Goal: Task Accomplishment & Management: Use online tool/utility

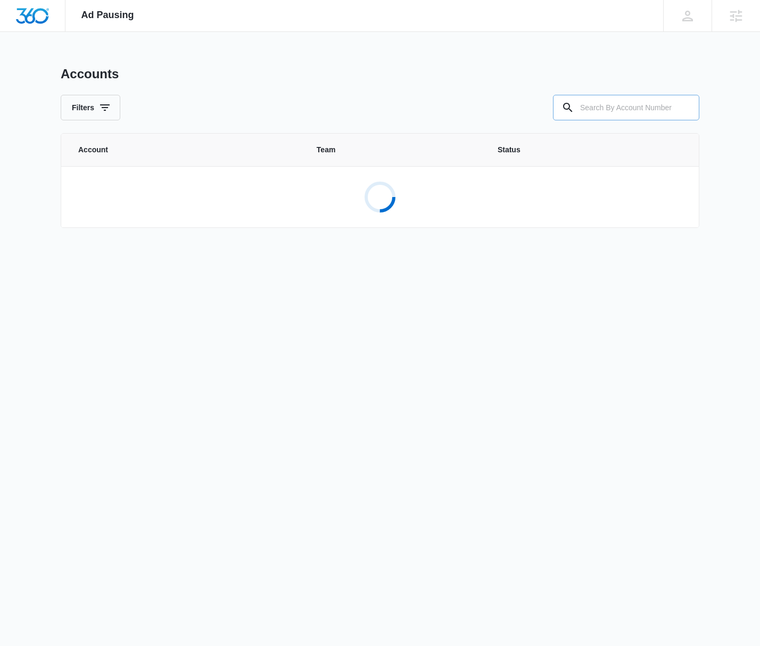
click at [623, 105] on input "text" at bounding box center [626, 108] width 146 height 26
click at [623, 104] on input "text" at bounding box center [626, 108] width 146 height 26
paste input "M177554"
type input "M177554"
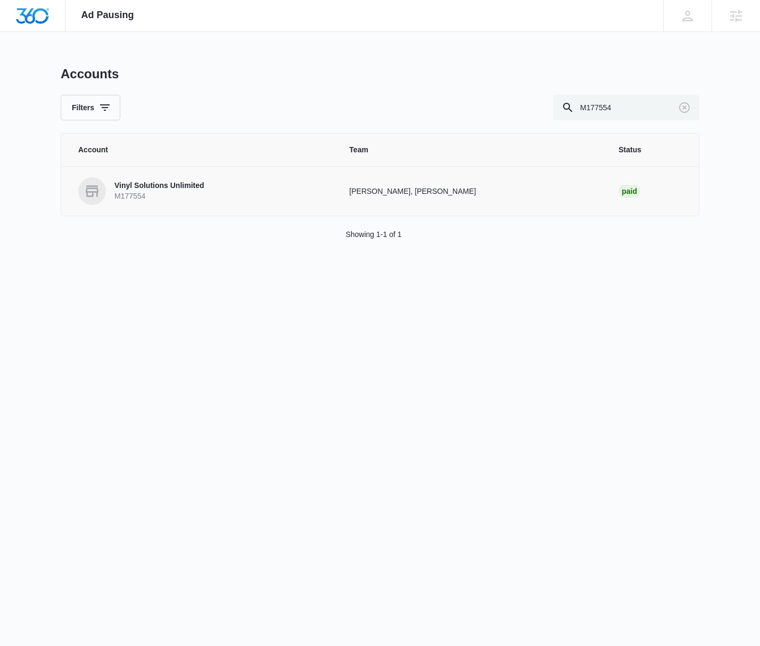
click at [179, 176] on td "Vinyl Solutions Unlimited M177554" at bounding box center [198, 191] width 275 height 50
click at [177, 181] on p "Vinyl Solutions Unlimited" at bounding box center [159, 185] width 90 height 11
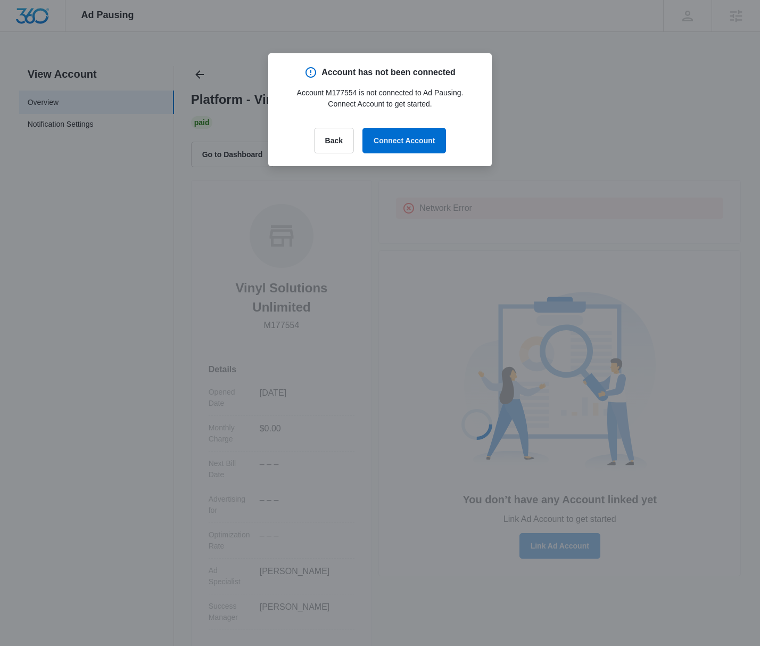
click at [590, 146] on div at bounding box center [380, 323] width 760 height 646
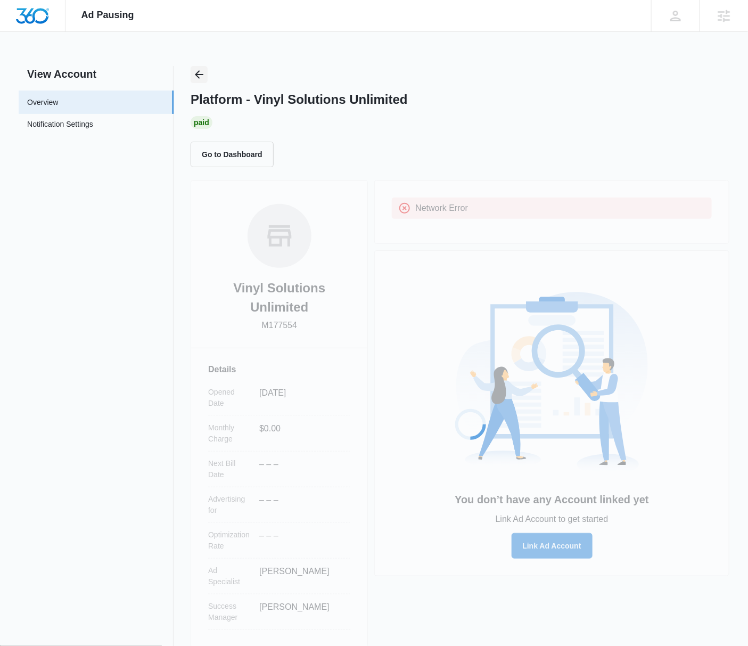
click at [195, 75] on icon "Back" at bounding box center [199, 74] width 13 height 13
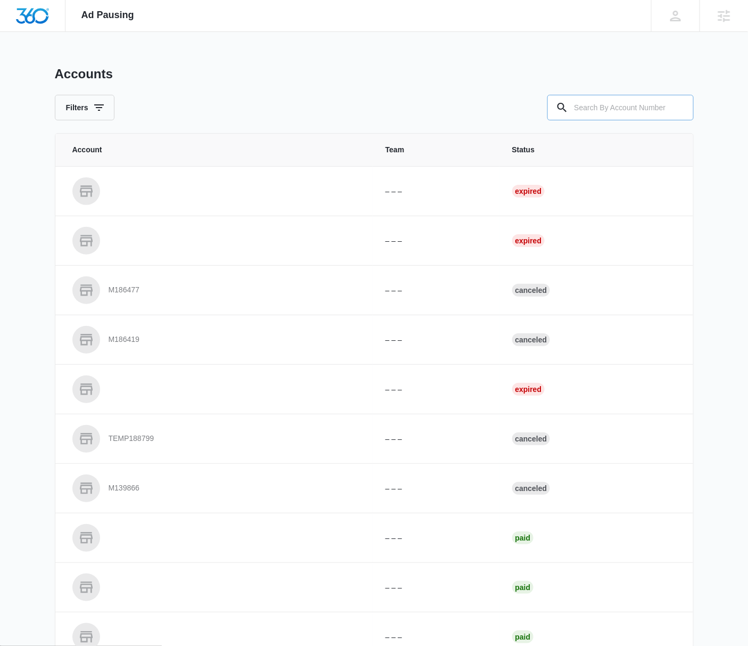
click at [664, 104] on input "text" at bounding box center [620, 108] width 146 height 26
paste input "M177554"
type input "M177554"
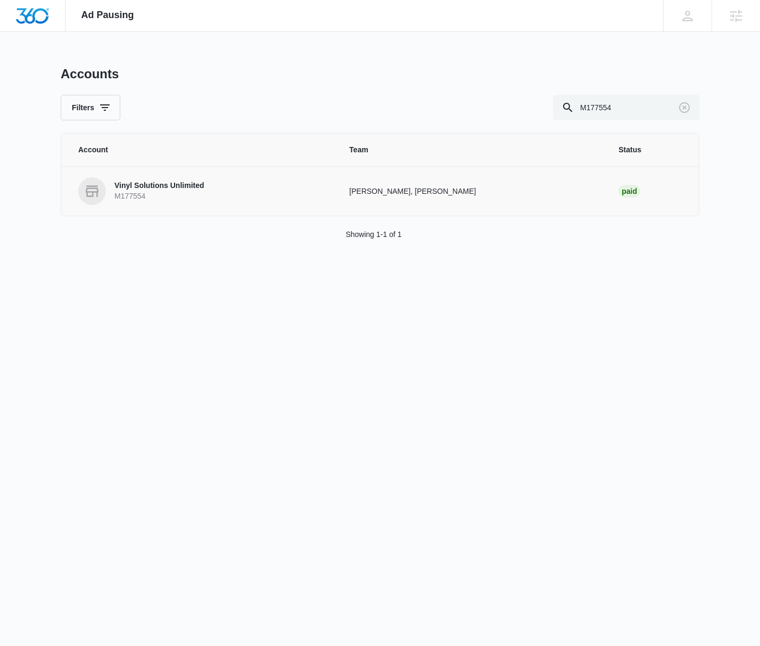
click at [227, 184] on link "Vinyl Solutions Unlimited M177554" at bounding box center [200, 191] width 245 height 28
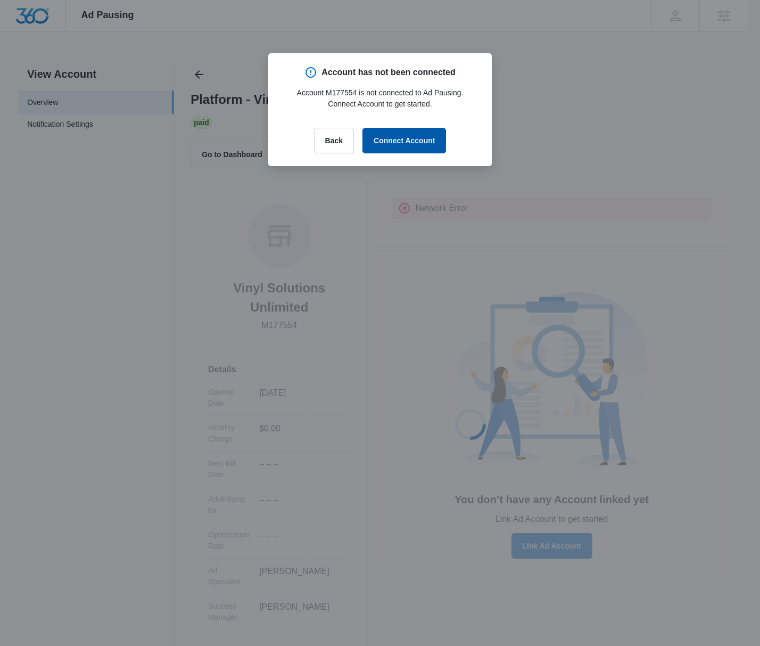
click at [410, 148] on button "Connect Account" at bounding box center [404, 141] width 84 height 26
